Goal: Transaction & Acquisition: Purchase product/service

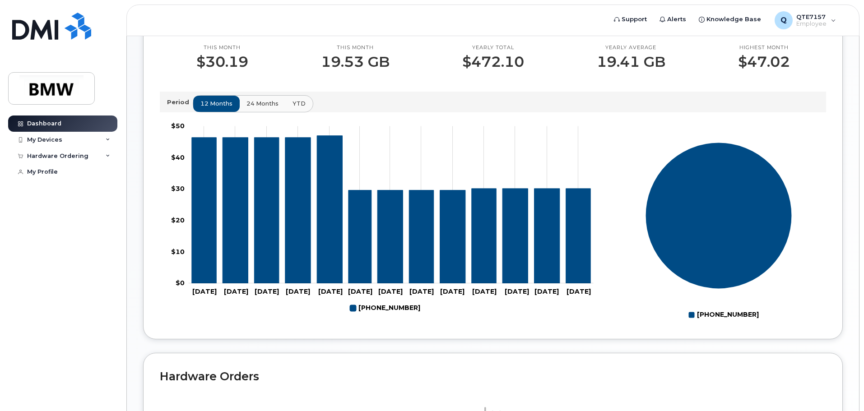
scroll to position [270, 0]
click at [75, 161] on div "Hardware Ordering" at bounding box center [62, 156] width 109 height 16
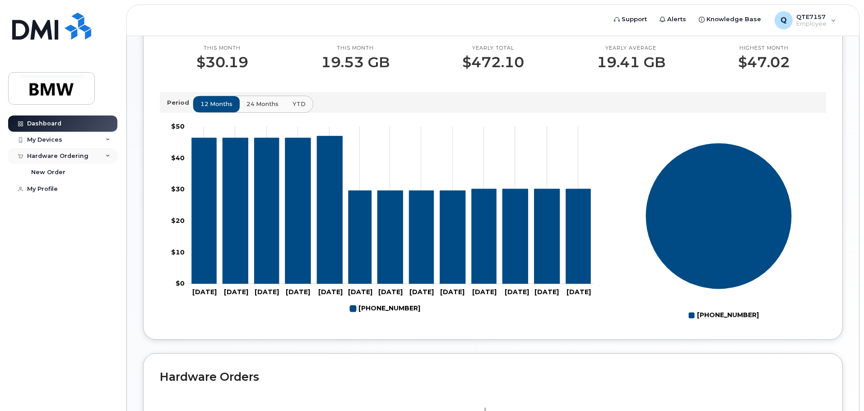
click at [103, 158] on div "Hardware Ordering" at bounding box center [62, 156] width 109 height 16
click at [106, 140] on icon at bounding box center [108, 140] width 5 height 5
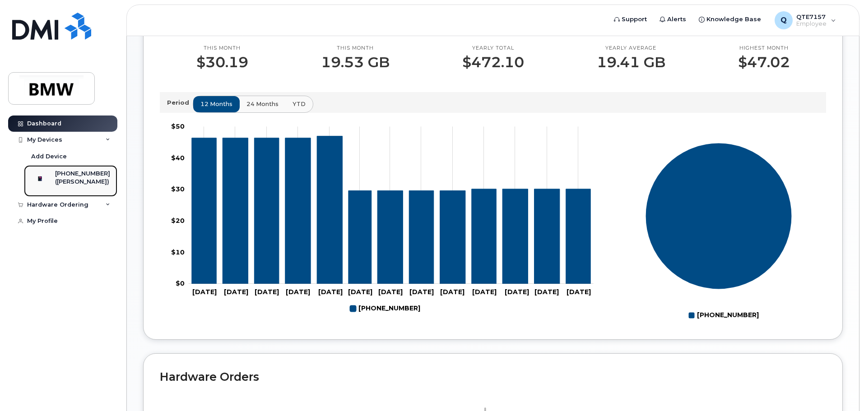
click at [93, 183] on div "([PERSON_NAME])" at bounding box center [82, 182] width 55 height 8
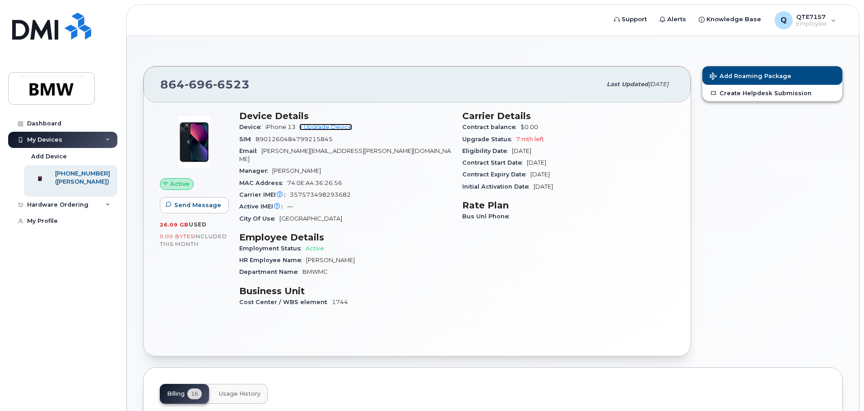
click at [323, 125] on link "+ Upgrade Device" at bounding box center [325, 127] width 53 height 7
drag, startPoint x: 463, startPoint y: 139, endPoint x: 580, endPoint y: 134, distance: 116.6
click at [554, 133] on section "Carrier Details Contract balance $0.00 Upgrade Status 7 mth left Eligibility Da…" at bounding box center [568, 152] width 212 height 82
drag, startPoint x: 558, startPoint y: 139, endPoint x: 461, endPoint y: 140, distance: 96.6
click at [461, 140] on div "Carrier Details Contract balance $0.00 Upgrade Status 7 mth left Eligibility Da…" at bounding box center [568, 213] width 223 height 216
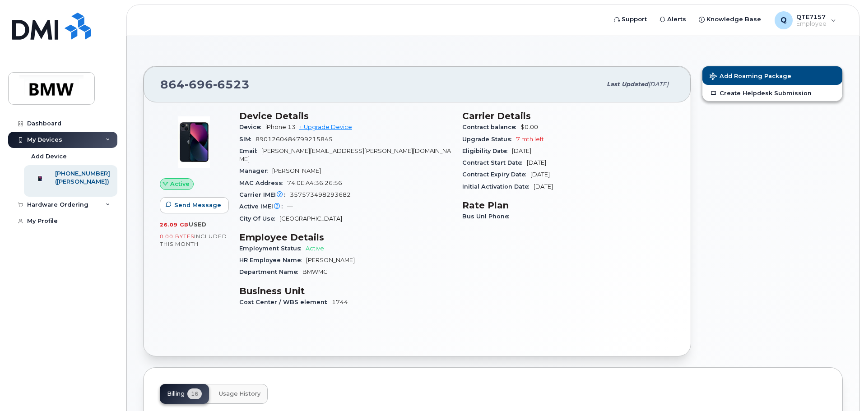
click at [631, 128] on div "Contract balance $0.00" at bounding box center [568, 127] width 212 height 12
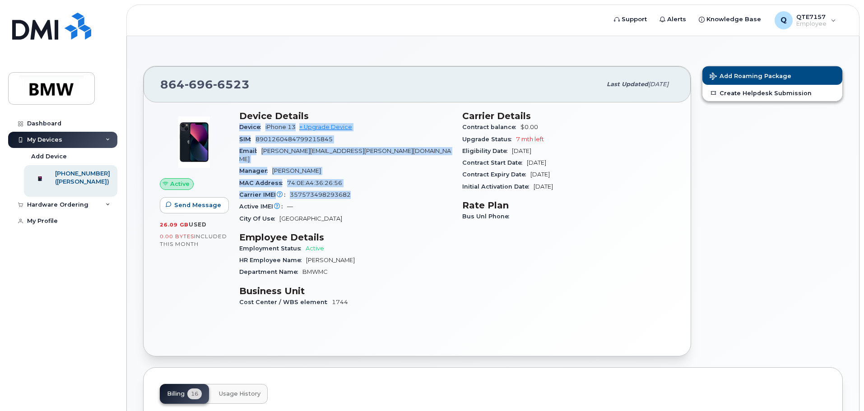
drag, startPoint x: 238, startPoint y: 126, endPoint x: 236, endPoint y: 196, distance: 70.9
click at [236, 196] on div "Device Details Device iPhone 13 + Upgrade Device SIM [TECHNICAL_ID] Email [EMAI…" at bounding box center [345, 213] width 223 height 216
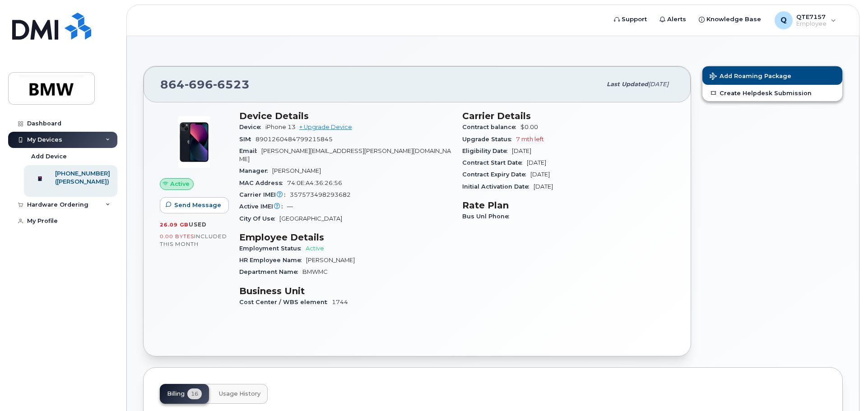
drag, startPoint x: 391, startPoint y: 213, endPoint x: 387, endPoint y: 217, distance: 5.4
click at [388, 217] on div "Device Details Device iPhone 13 + Upgrade Device SIM [TECHNICAL_ID] Email [EMAI…" at bounding box center [345, 213] width 223 height 216
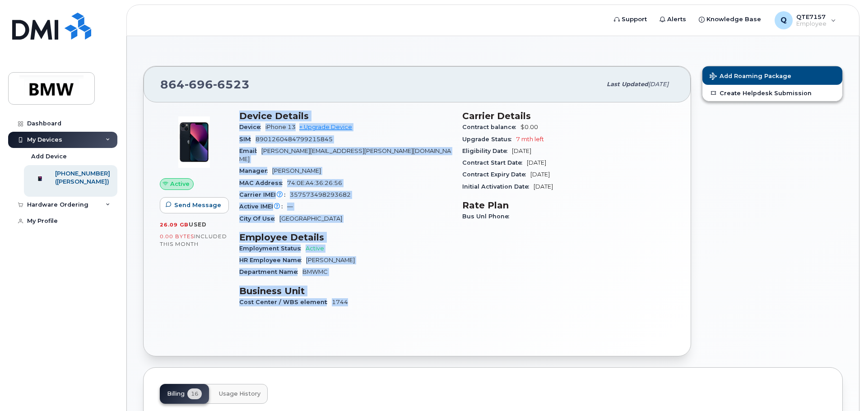
drag, startPoint x: 238, startPoint y: 114, endPoint x: 347, endPoint y: 289, distance: 206.2
click at [347, 289] on div "Device Details Device iPhone 13 + Upgrade Device SIM [TECHNICAL_ID] Email [EMAI…" at bounding box center [345, 213] width 223 height 216
copy div "Device Details Device iPhone 13 + Upgrade Device SIM [TECHNICAL_ID] Email [EMAI…"
